Goal: Task Accomplishment & Management: Use online tool/utility

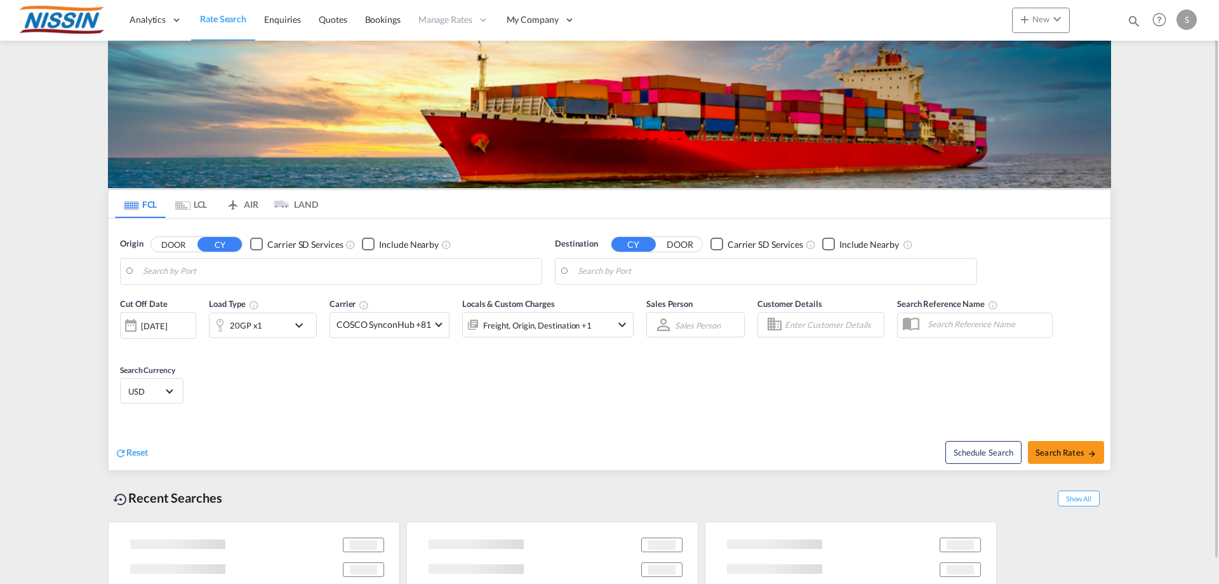
type input "[GEOGRAPHIC_DATA], [GEOGRAPHIC_DATA], USLAX"
type input "[GEOGRAPHIC_DATA], JPTYO"
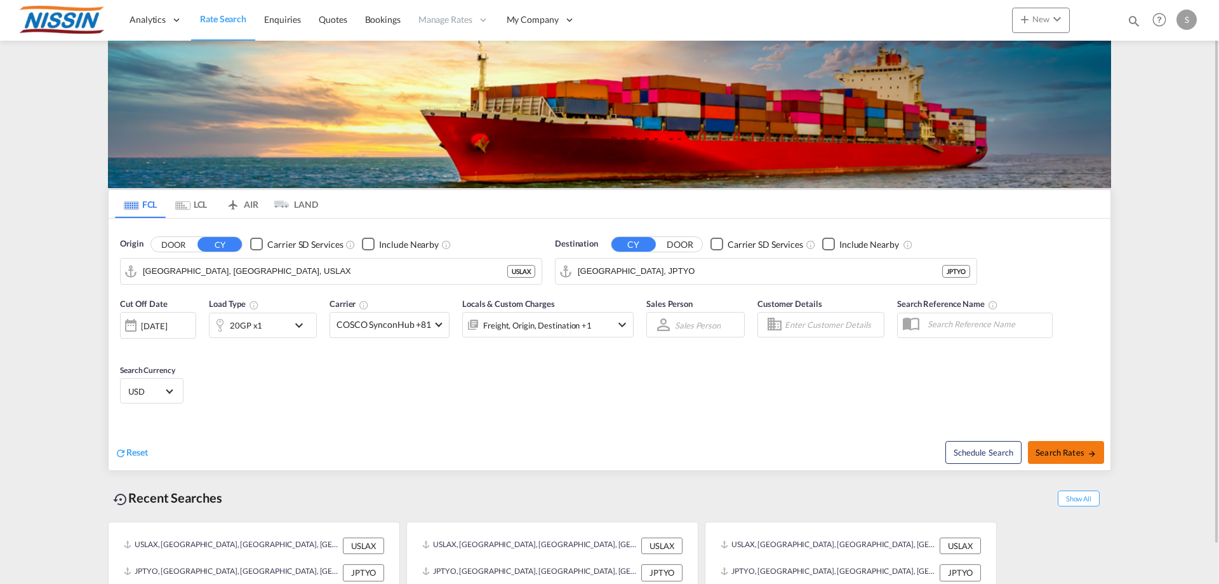
click at [1058, 453] on span "Search Rates" at bounding box center [1066, 452] width 61 height 10
type input "USLAX to JPTYO / [DATE]"
